Goal: Information Seeking & Learning: Learn about a topic

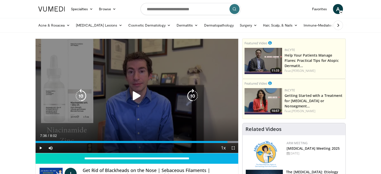
click at [135, 96] on icon "Video Player" at bounding box center [137, 96] width 14 height 14
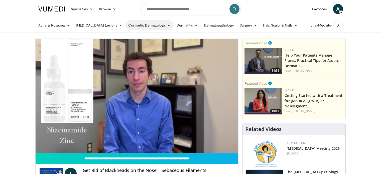
click at [167, 26] on icon at bounding box center [169, 26] width 4 height 4
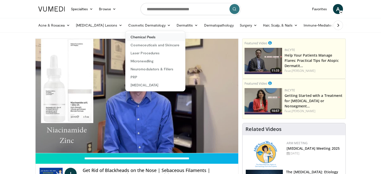
click at [126, 38] on link "Chemical Peels" at bounding box center [155, 37] width 60 height 8
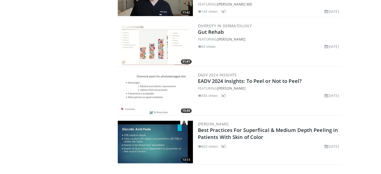
scroll to position [501, 0]
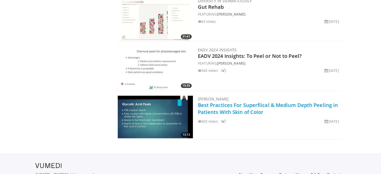
click at [242, 106] on link "Best Practices For Superfiical & Medium Depth Peeling in Patients With Skin of …" at bounding box center [268, 109] width 140 height 14
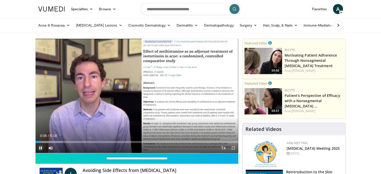
click at [40, 148] on span "Video Player" at bounding box center [41, 148] width 10 height 10
click at [201, 25] on link "Dermatopathology" at bounding box center [219, 25] width 36 height 10
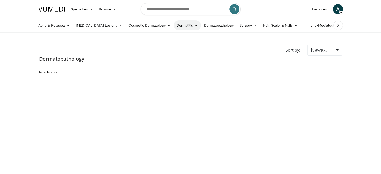
click at [174, 25] on link "Dermatitis" at bounding box center [188, 25] width 28 height 10
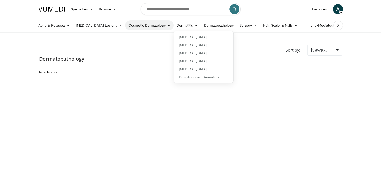
click at [138, 26] on link "Cosmetic Dermatology" at bounding box center [149, 25] width 48 height 10
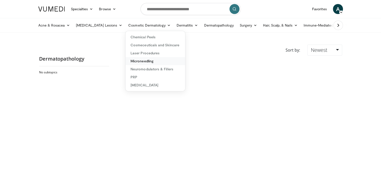
click at [132, 61] on link "Microneedling" at bounding box center [155, 61] width 60 height 8
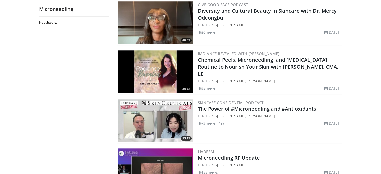
scroll to position [451, 0]
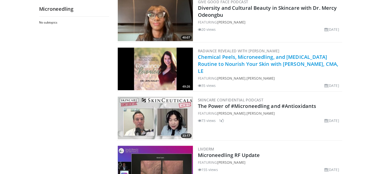
click at [230, 64] on link "Chemical Peels, Microneedling, and [MEDICAL_DATA] Routine to Nourish Your Skin …" at bounding box center [268, 64] width 140 height 21
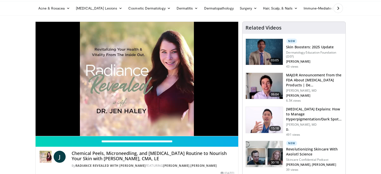
scroll to position [25, 0]
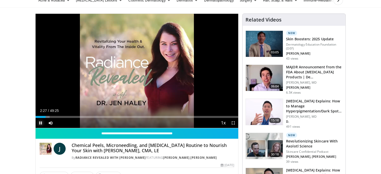
click at [42, 123] on span "Video Player" at bounding box center [41, 123] width 10 height 10
drag, startPoint x: 38, startPoint y: 124, endPoint x: 35, endPoint y: 122, distance: 3.4
click at [38, 123] on span "Video Player" at bounding box center [41, 123] width 10 height 10
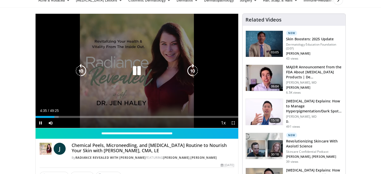
click at [137, 70] on icon "Video Player" at bounding box center [137, 71] width 14 height 14
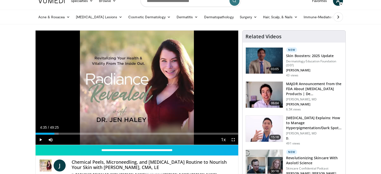
scroll to position [0, 0]
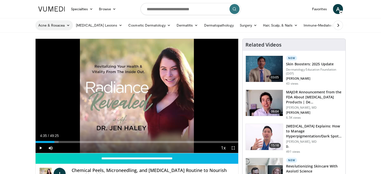
click at [64, 26] on link "Acne & Rosacea" at bounding box center [54, 25] width 38 height 10
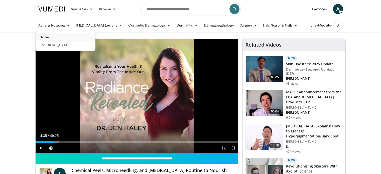
click at [46, 38] on link "Acne" at bounding box center [66, 37] width 60 height 8
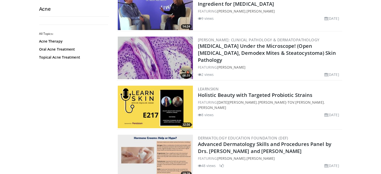
scroll to position [125, 0]
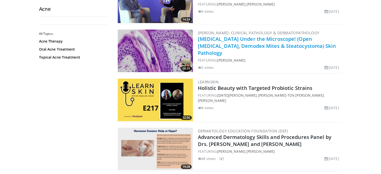
click at [216, 40] on link "[MEDICAL_DATA] Under the Microscope! (Open [MEDICAL_DATA], Demodex Mites & Stea…" at bounding box center [267, 46] width 138 height 21
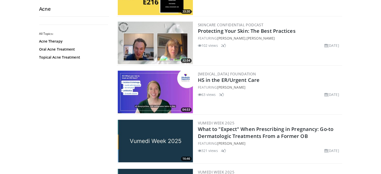
scroll to position [551, 0]
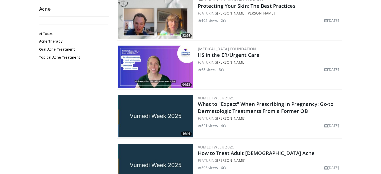
click at [43, 111] on div "All Topics: Acne Therapy Oral Acne Treatment Topical Acne Treatment" at bounding box center [74, 95] width 70 height 149
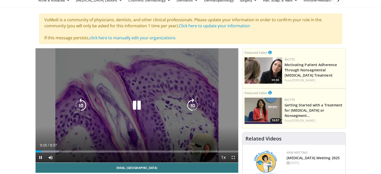
scroll to position [25, 0]
